Goal: Information Seeking & Learning: Understand process/instructions

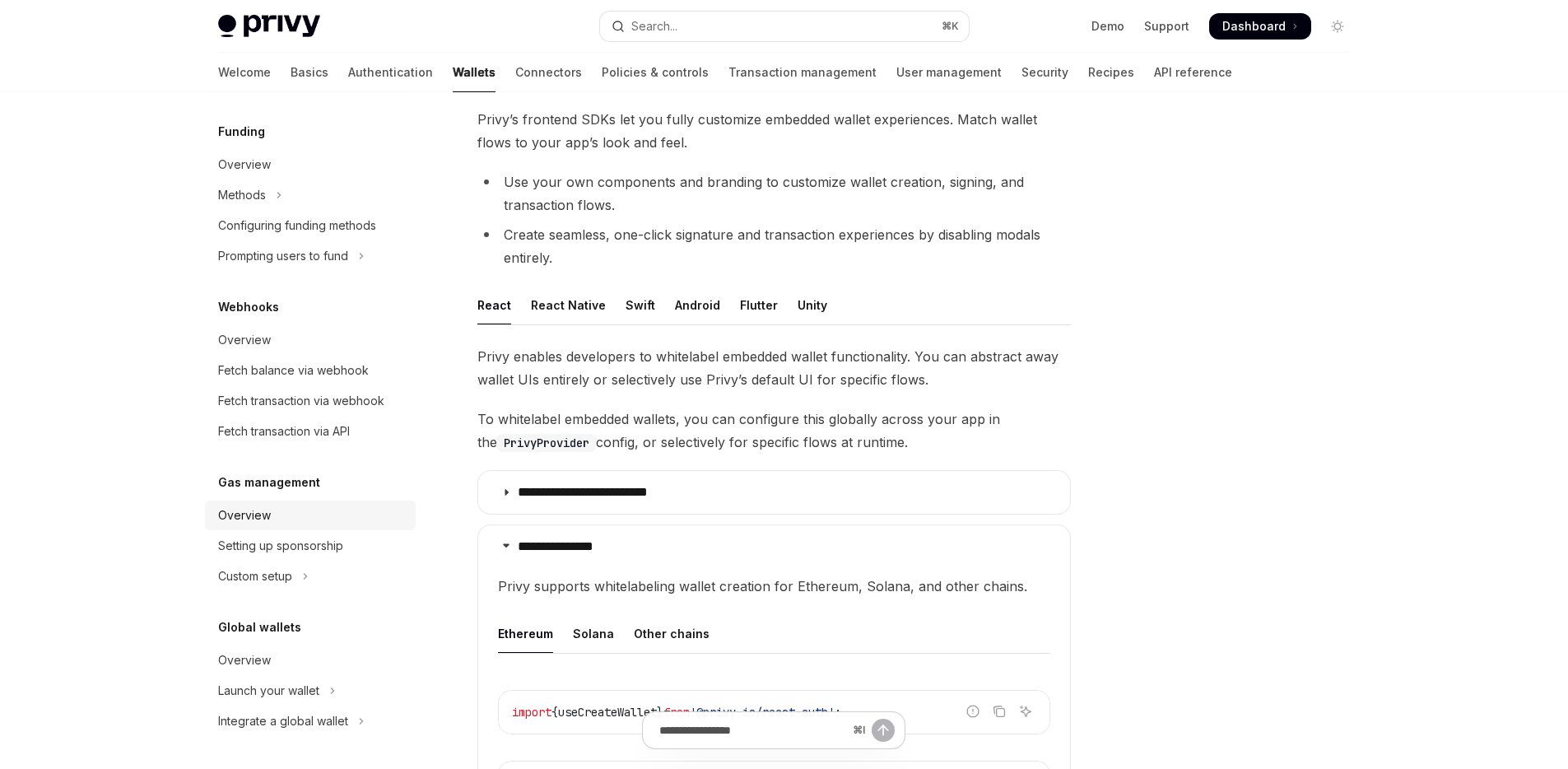
scroll to position [101, 0]
click at [269, 522] on div "Overview" at bounding box center [244, 515] width 52 height 20
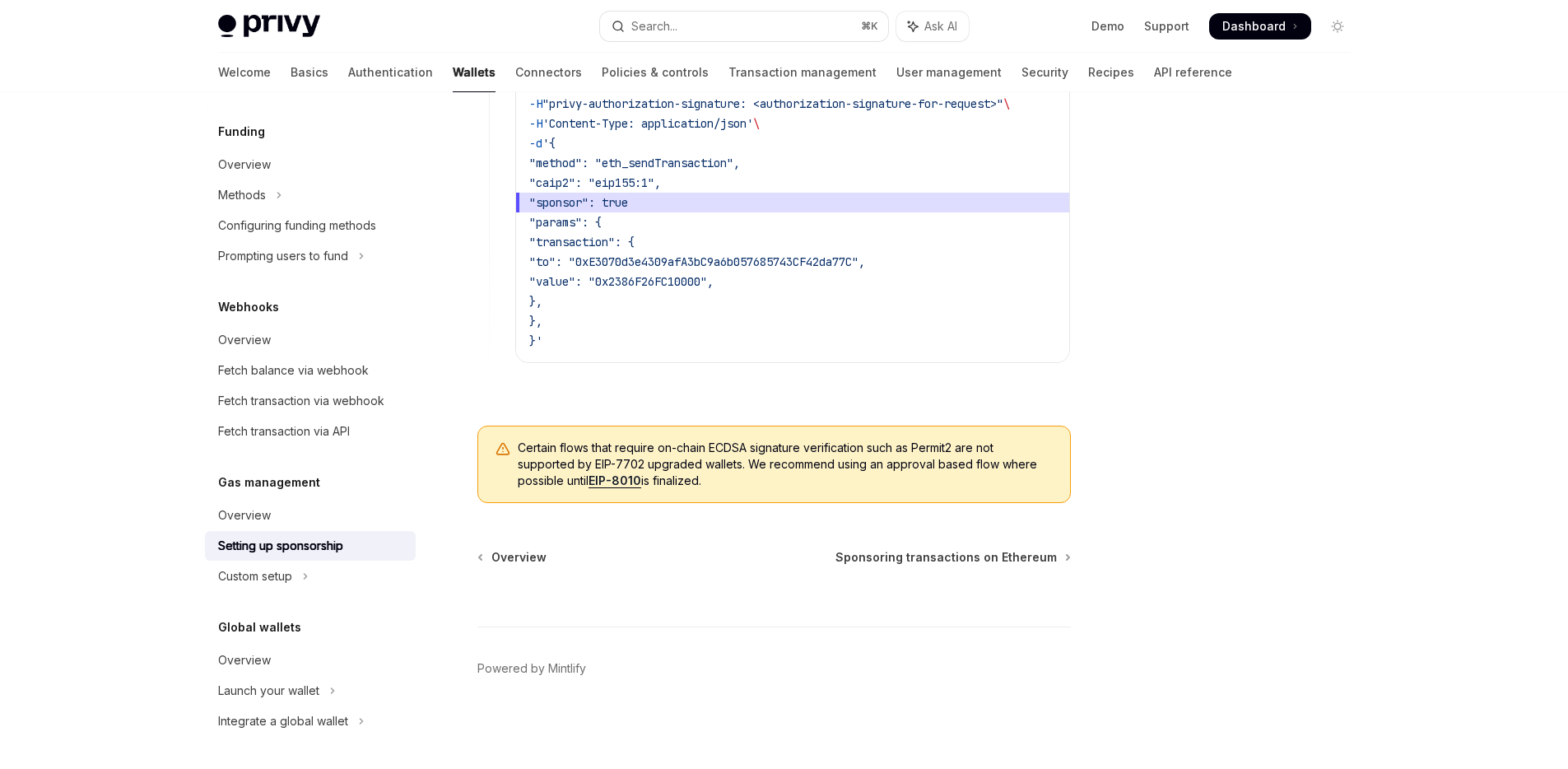
scroll to position [1236, 0]
click at [939, 558] on span "Sponsoring transactions on Ethereum" at bounding box center [945, 557] width 221 height 16
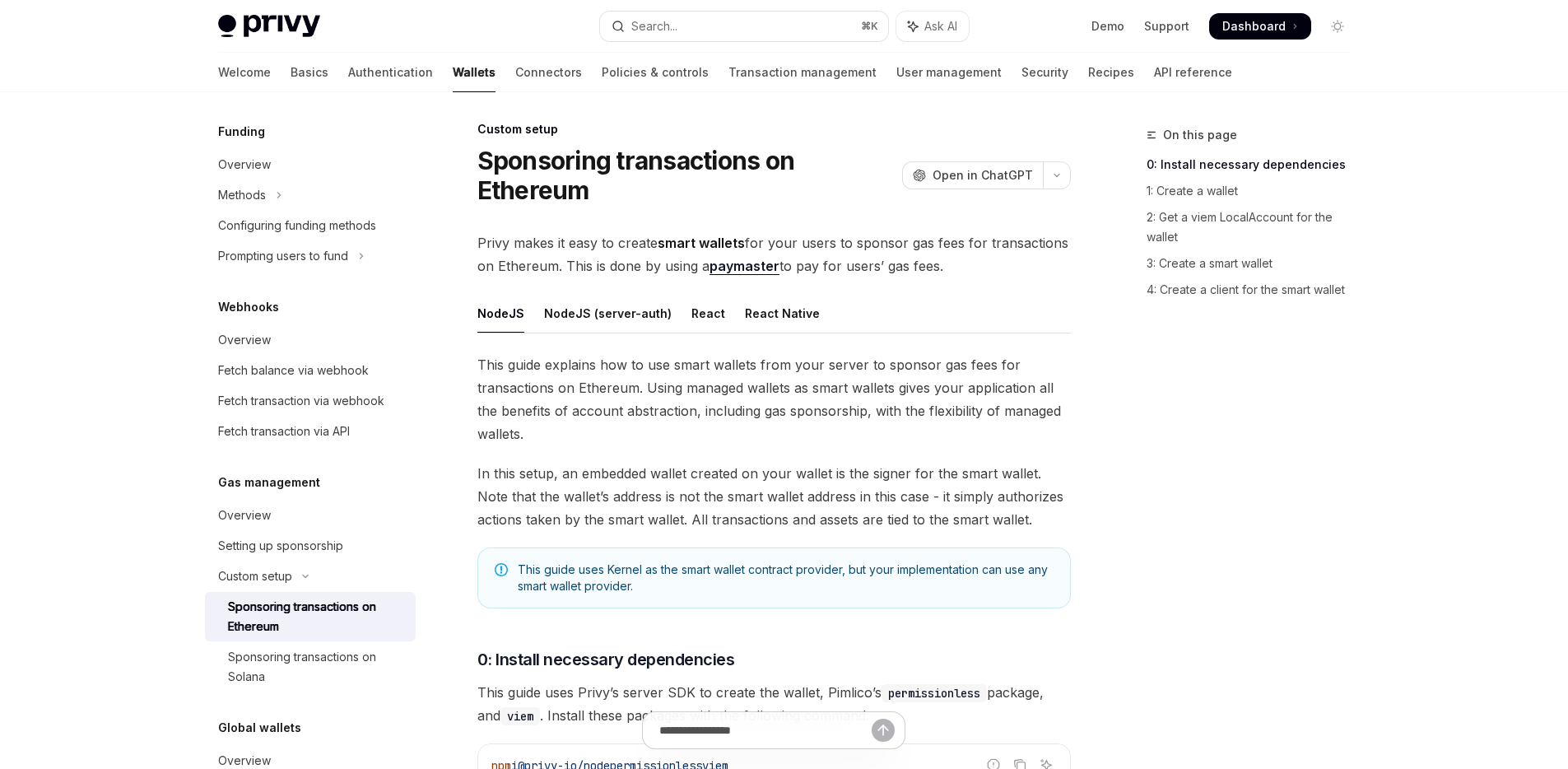
scroll to position [161, 0]
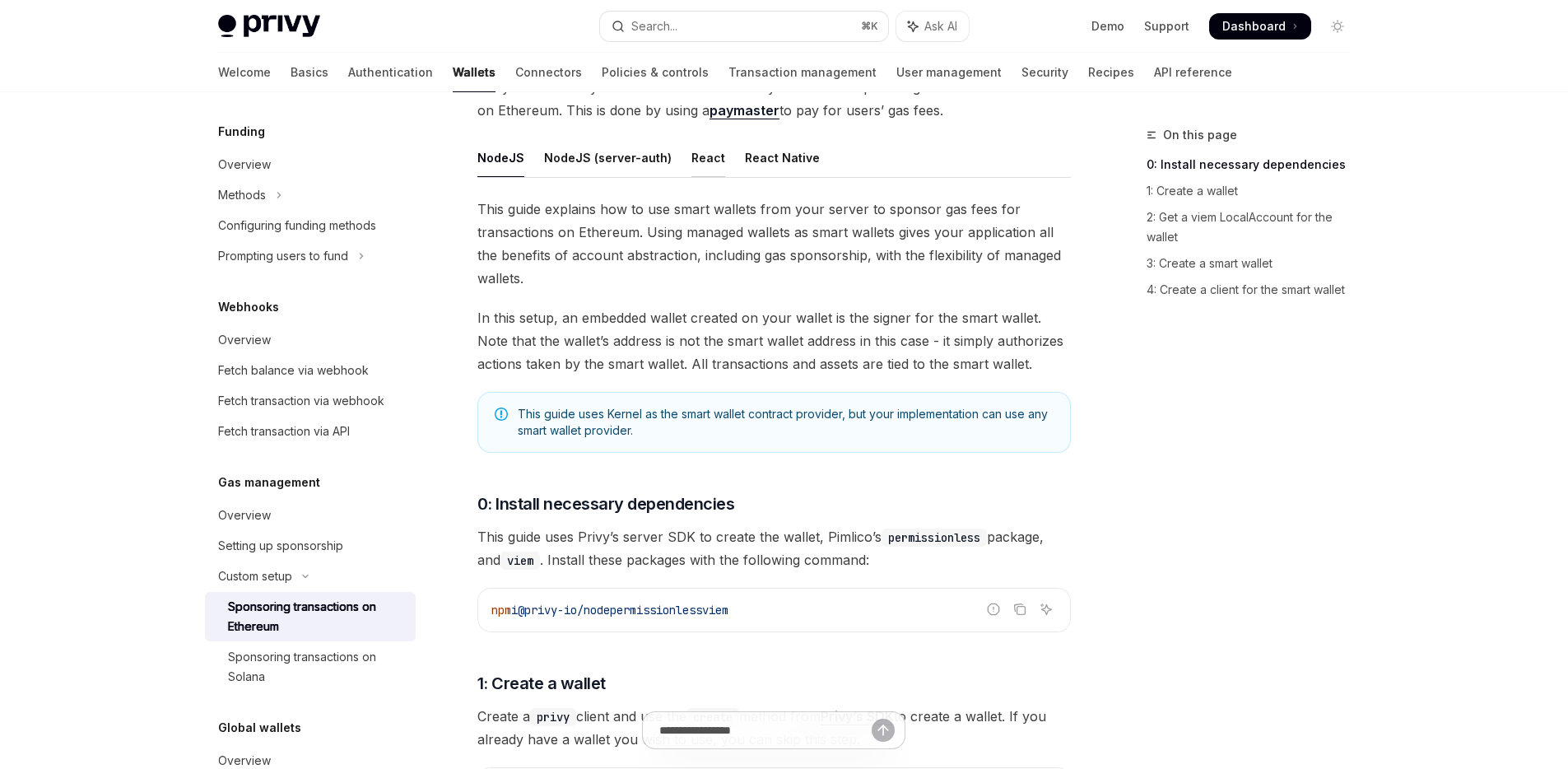
click at [694, 160] on div "React" at bounding box center [708, 158] width 34 height 38
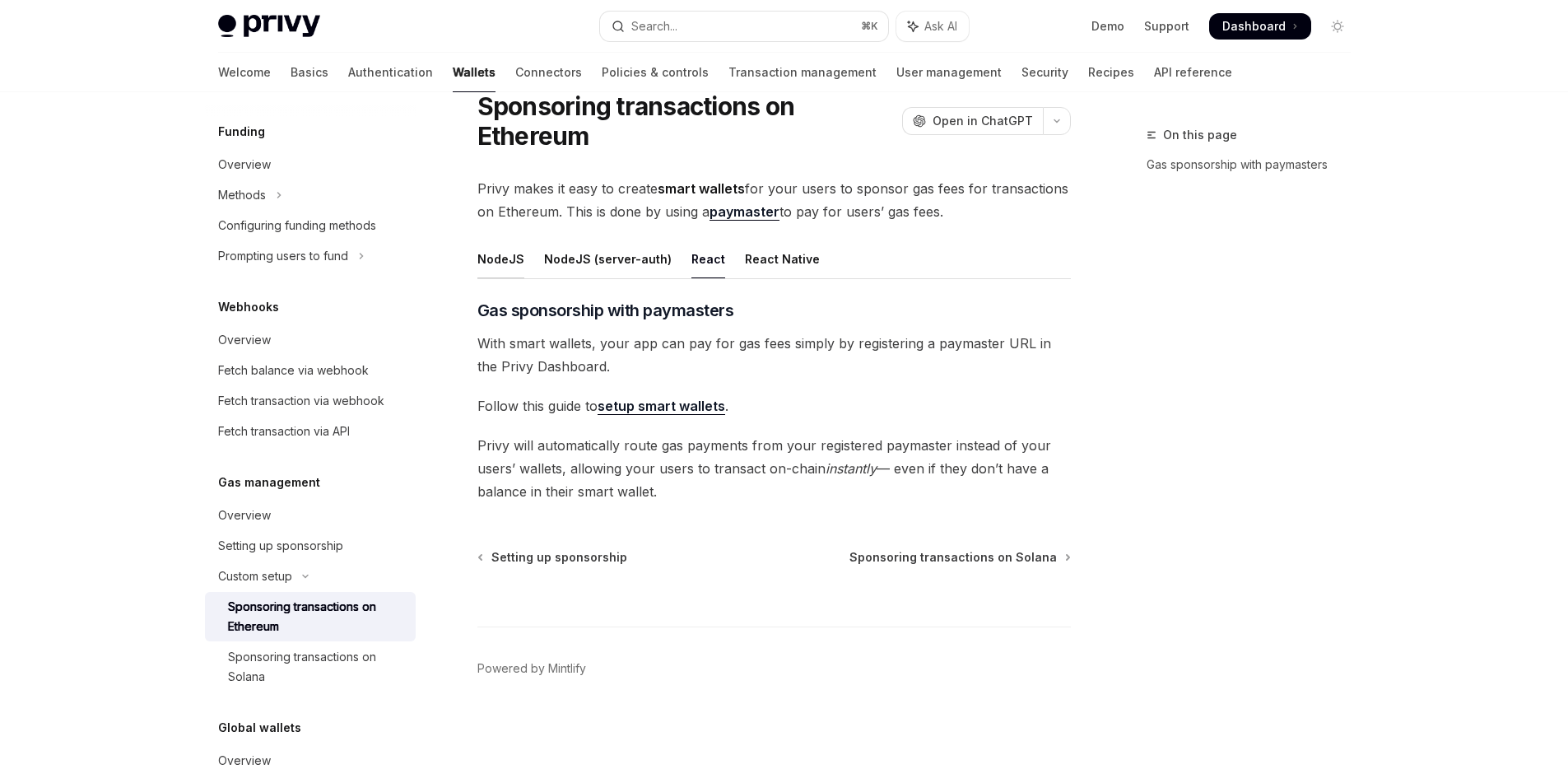
click at [507, 257] on div "NodeJS" at bounding box center [501, 258] width 47 height 38
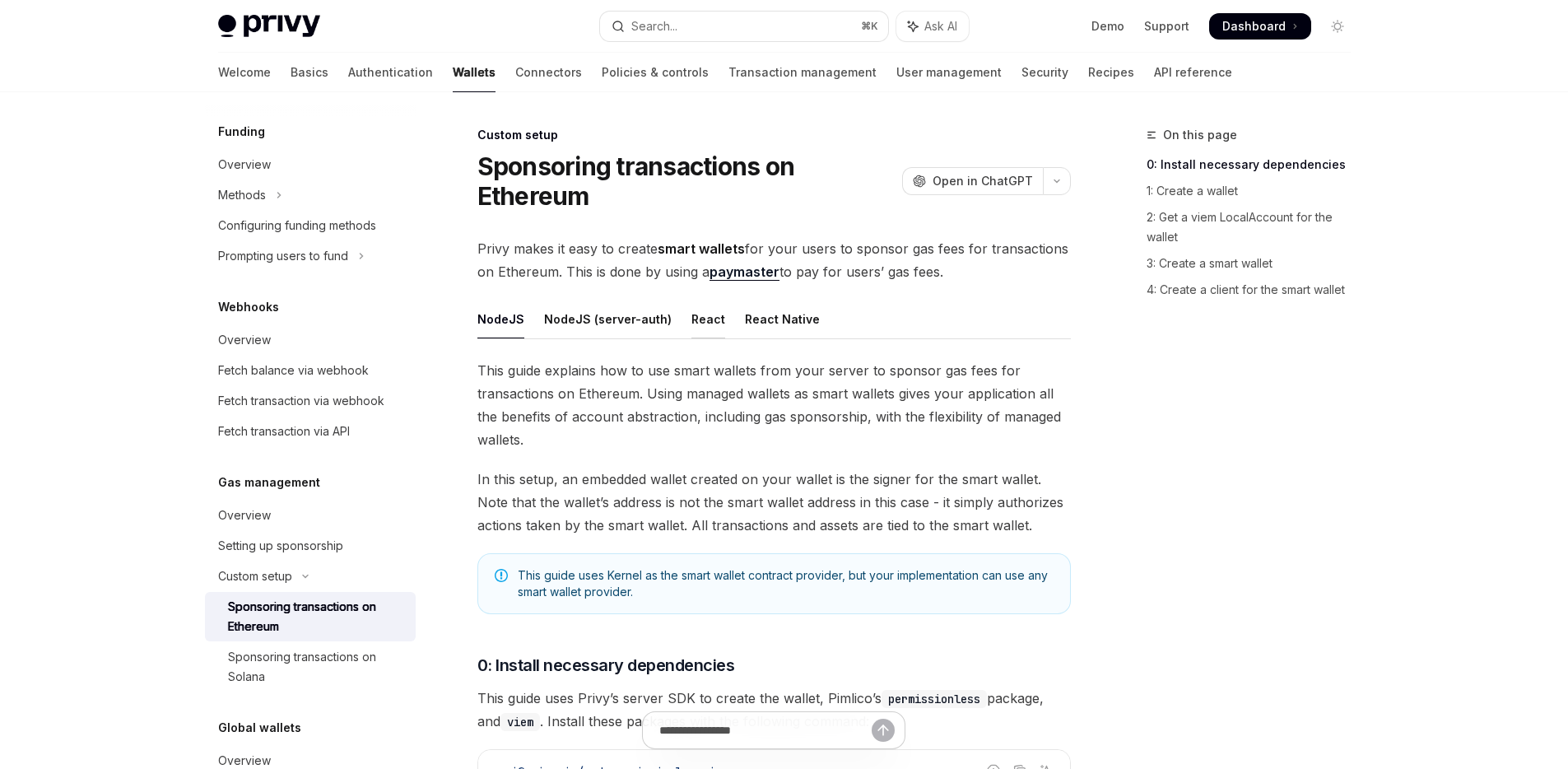
click at [712, 315] on div "React" at bounding box center [708, 319] width 34 height 38
type textarea "*"
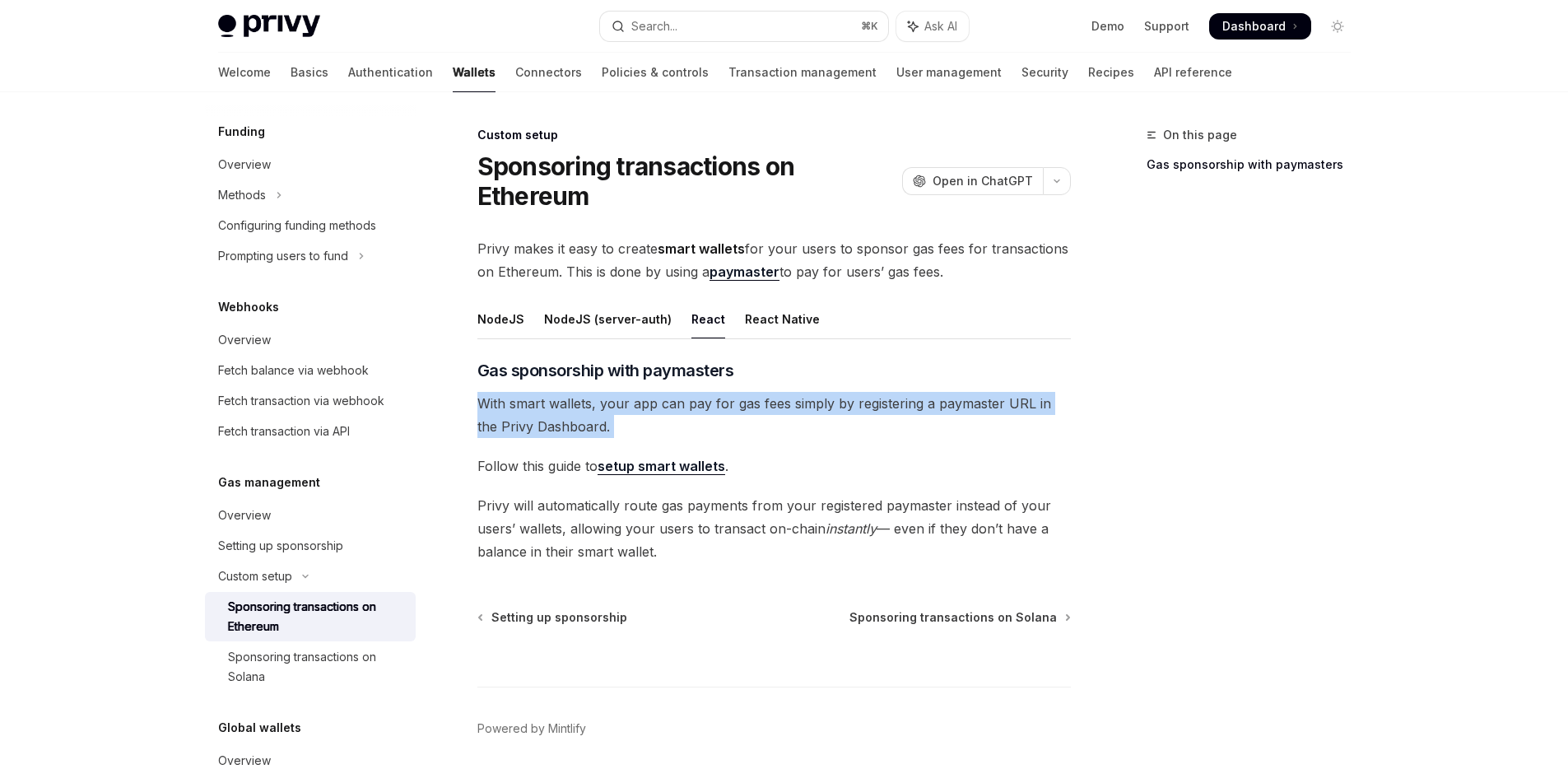
drag, startPoint x: 474, startPoint y: 403, endPoint x: 597, endPoint y: 438, distance: 127.9
click at [597, 438] on div "Custom setup Sponsoring transactions on Ethereum OpenAI Open in ChatGPT OpenAI …" at bounding box center [619, 477] width 909 height 704
drag, startPoint x: 525, startPoint y: 403, endPoint x: 597, endPoint y: 413, distance: 72.7
click at [595, 414] on span "With smart wallets, your app can pay for gas fees simply by registering a payma…" at bounding box center [774, 414] width 593 height 46
drag, startPoint x: 479, startPoint y: 489, endPoint x: 681, endPoint y: 559, distance: 213.8
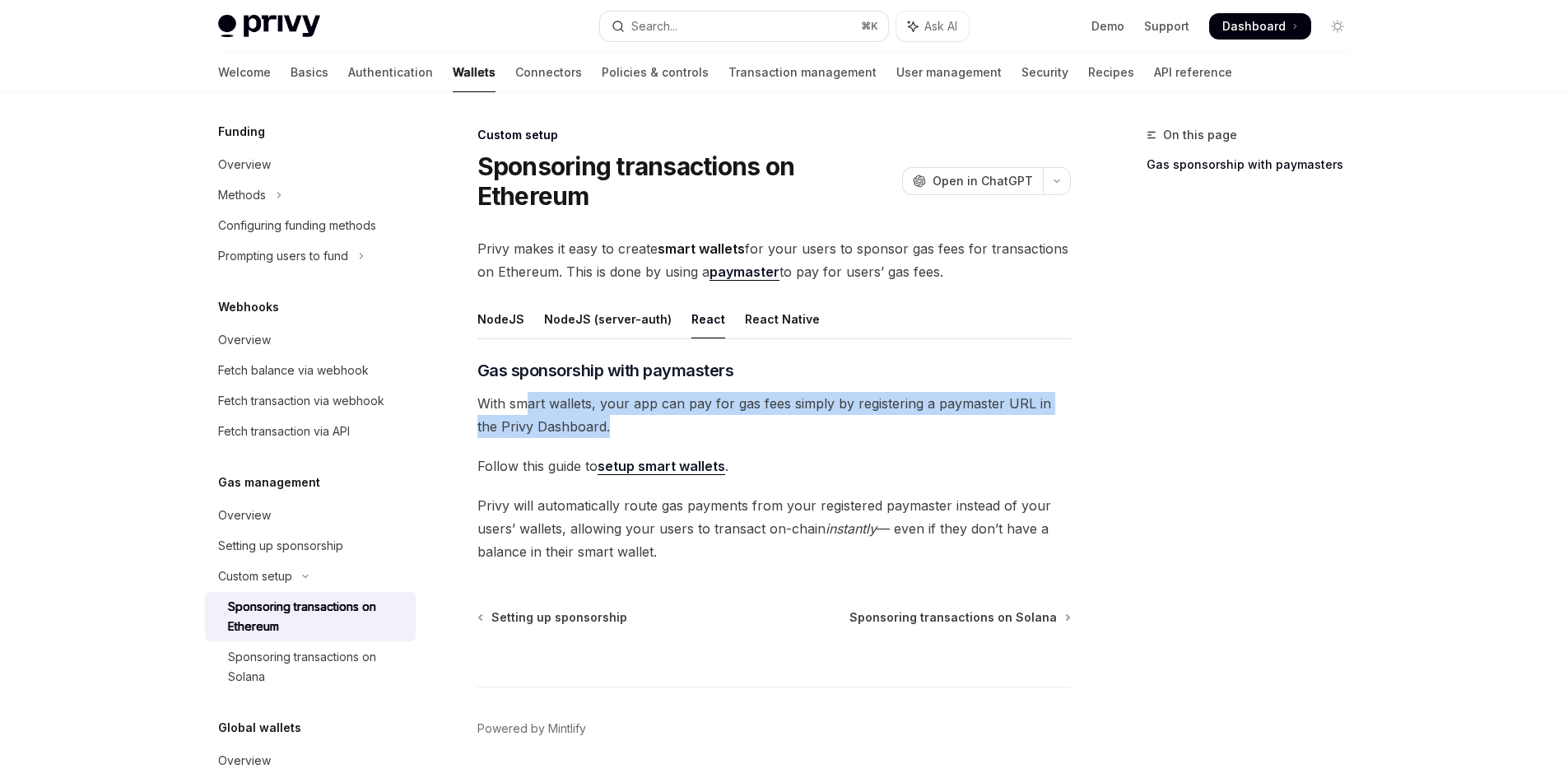
click at [681, 559] on div "​ Gas sponsorship with paymasters With smart wallets, your app can pay for gas …" at bounding box center [774, 460] width 593 height 204
click at [749, 274] on link "paymaster" at bounding box center [745, 271] width 70 height 17
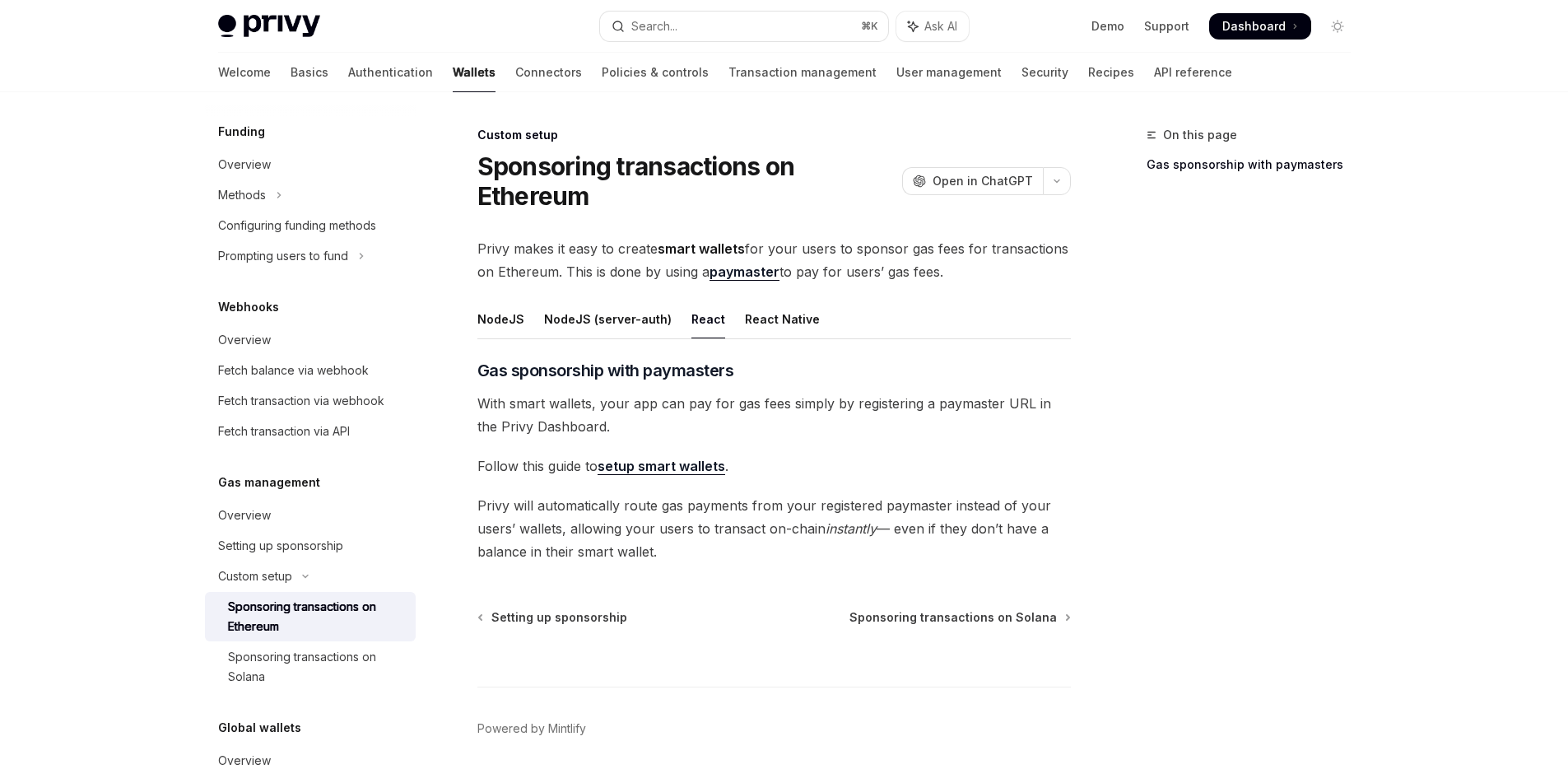
click at [851, 566] on div "Custom setup Sponsoring transactions on Ethereum OpenAI Open in ChatGPT OpenAI …" at bounding box center [619, 477] width 909 height 704
click at [760, 503] on span "Privy will automatically route gas payments from your registered paymaster inst…" at bounding box center [774, 528] width 593 height 69
